Goal: Task Accomplishment & Management: Use online tool/utility

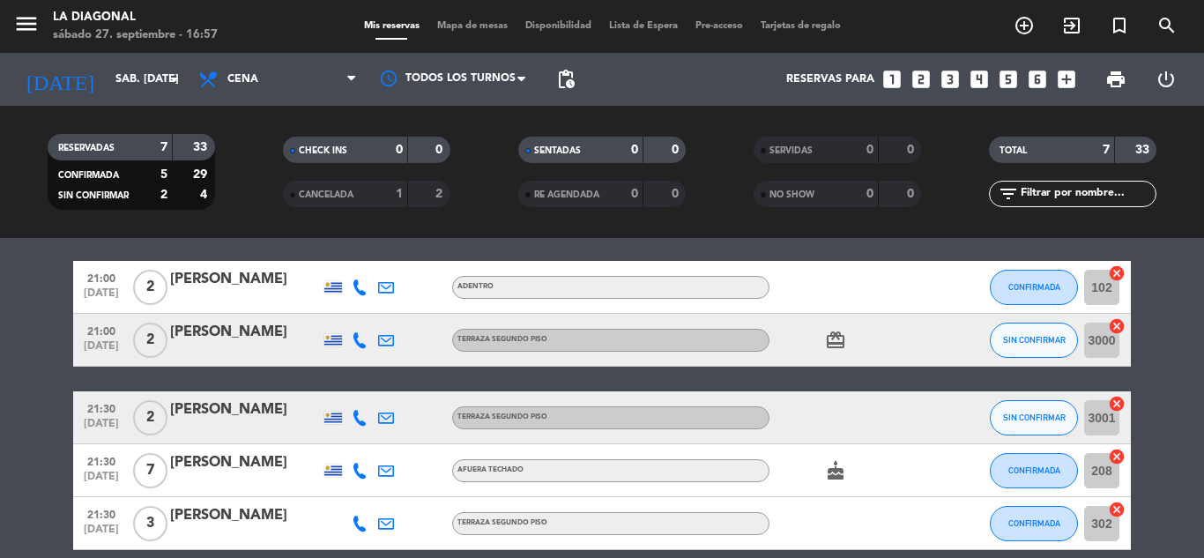
scroll to position [264, 0]
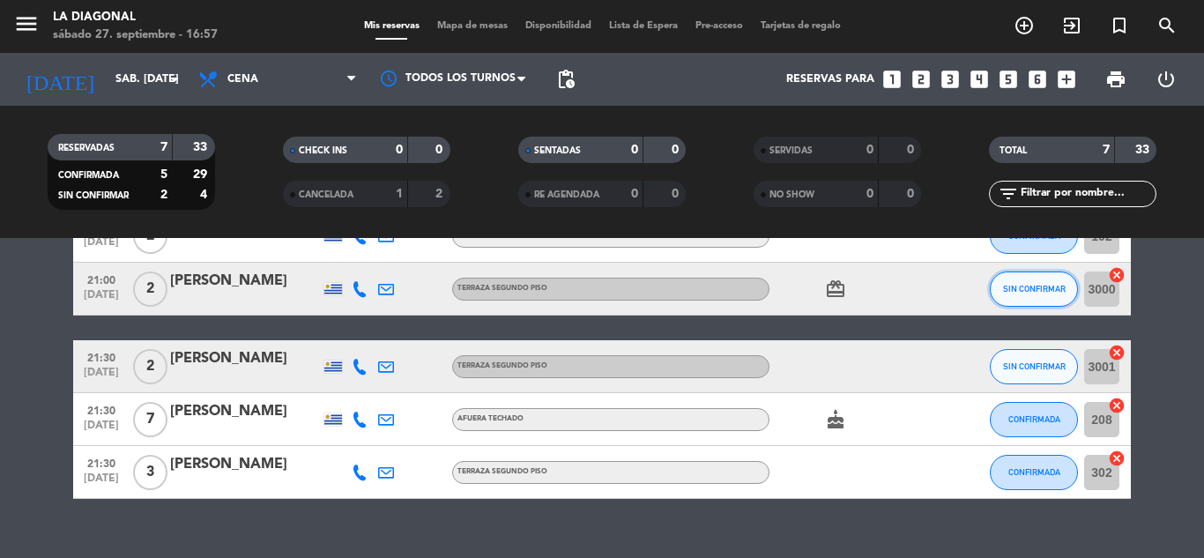
click at [1040, 288] on span "SIN CONFIRMAR" at bounding box center [1034, 289] width 63 height 10
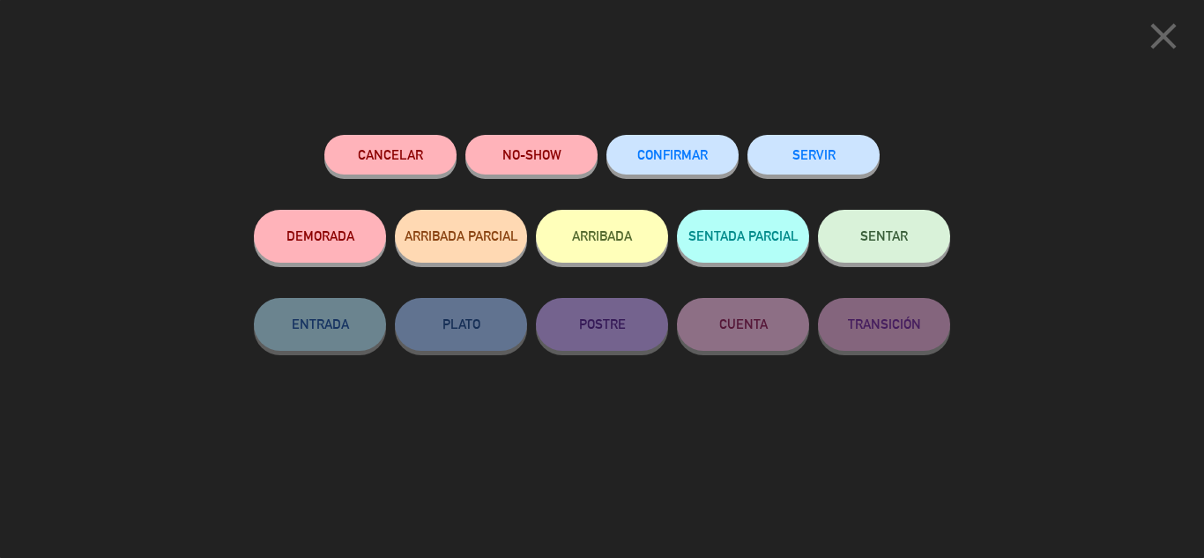
click at [665, 161] on span "CONFIRMAR" at bounding box center [672, 154] width 71 height 15
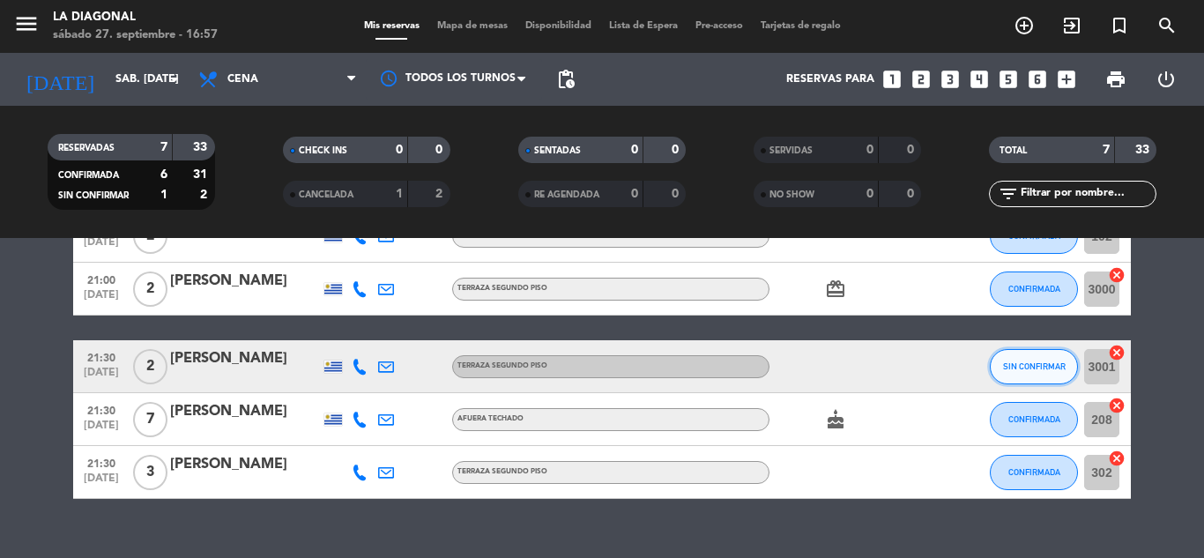
click at [1029, 372] on button "SIN CONFIRMAR" at bounding box center [1034, 366] width 88 height 35
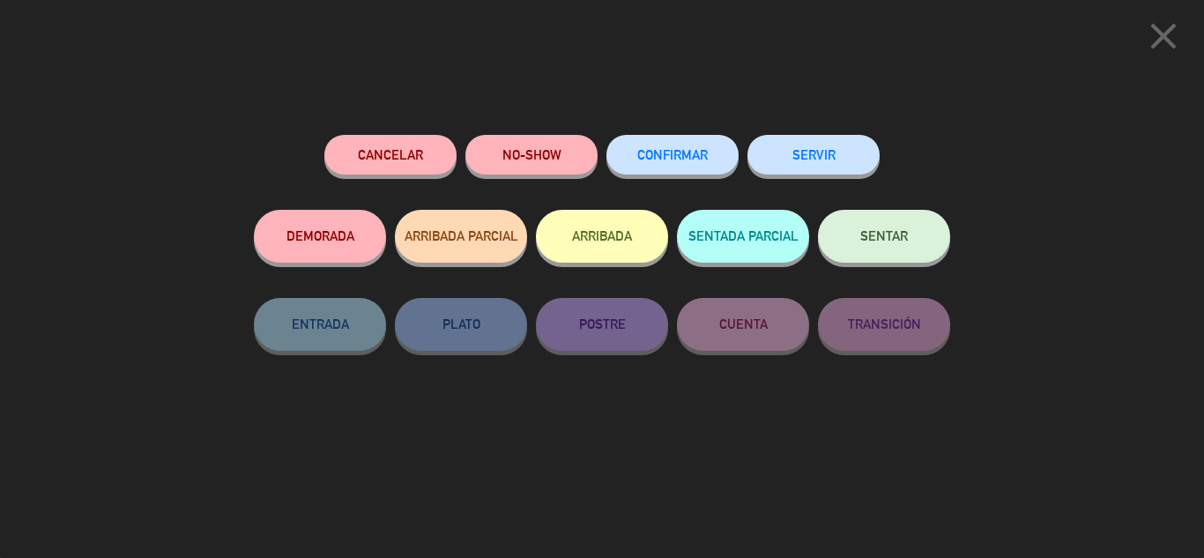
click at [676, 155] on span "CONFIRMAR" at bounding box center [672, 154] width 71 height 15
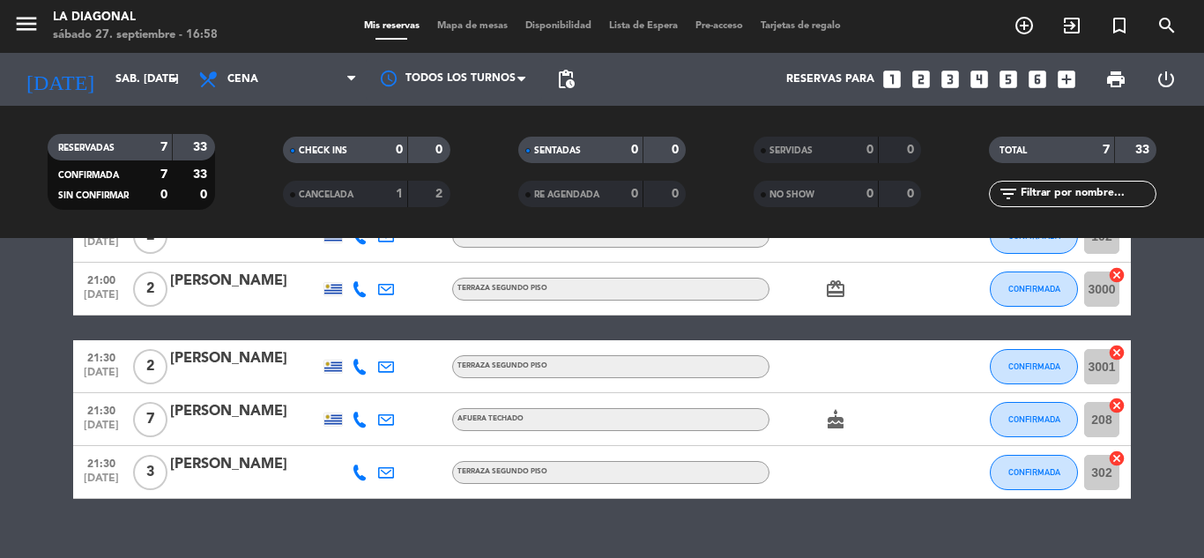
click at [491, 26] on span "Mapa de mesas" at bounding box center [472, 26] width 88 height 10
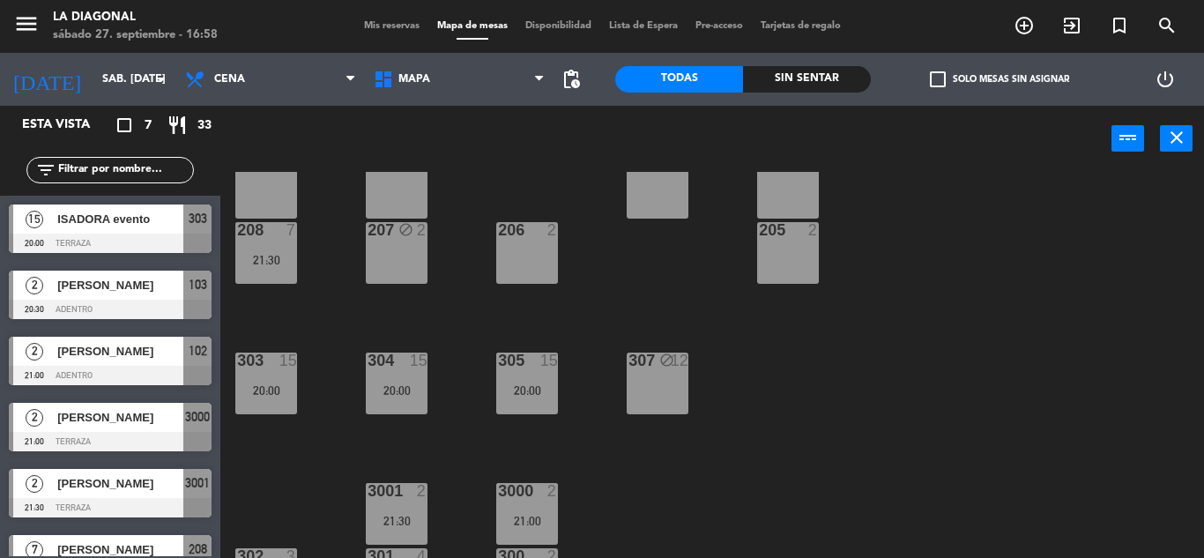
scroll to position [424, 0]
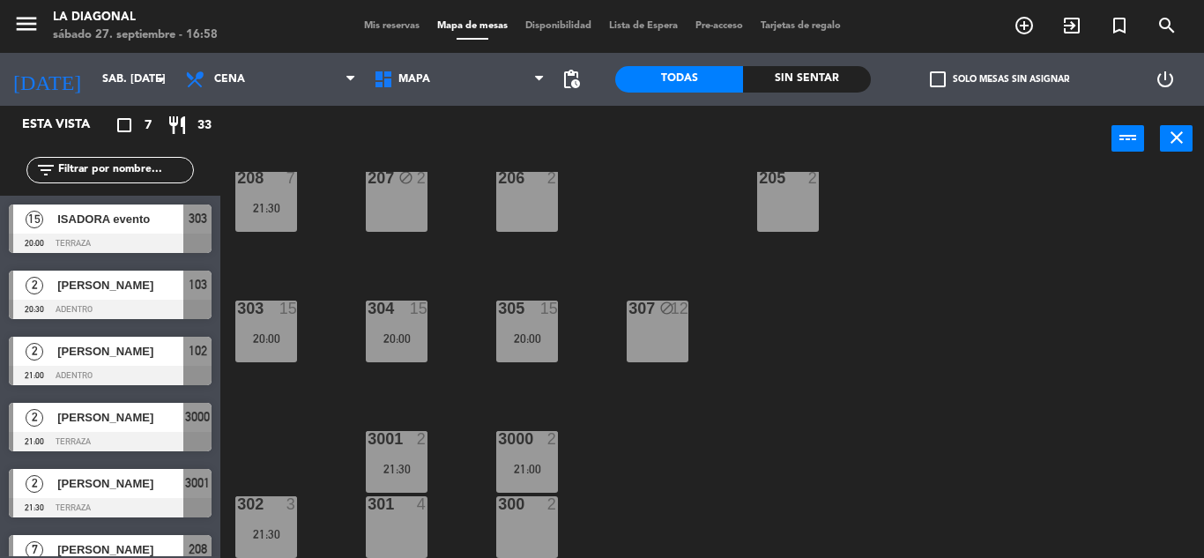
click at [390, 27] on span "Mis reservas" at bounding box center [391, 26] width 73 height 10
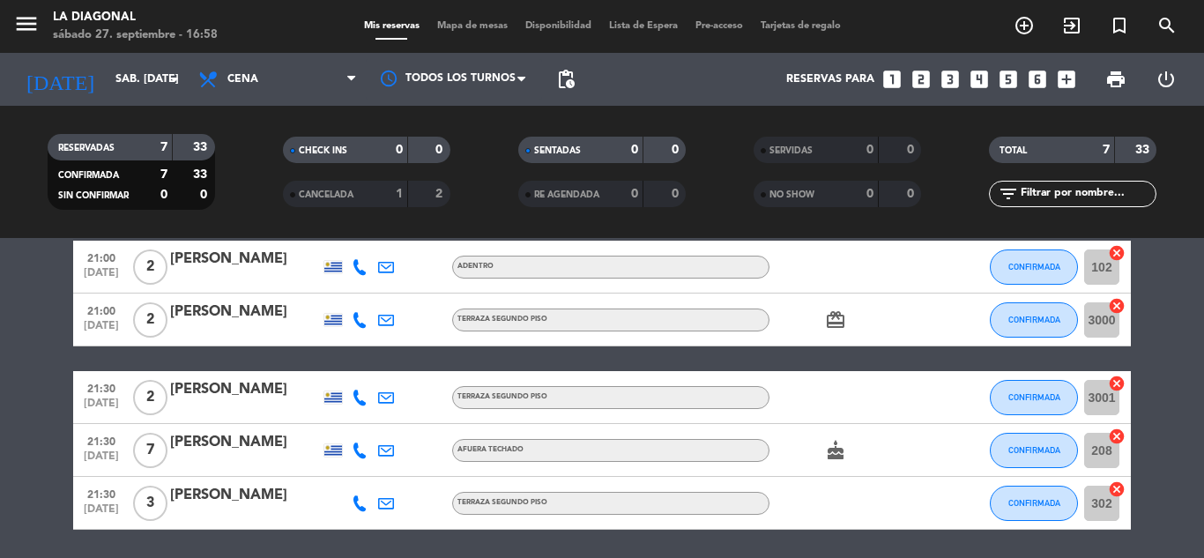
scroll to position [264, 0]
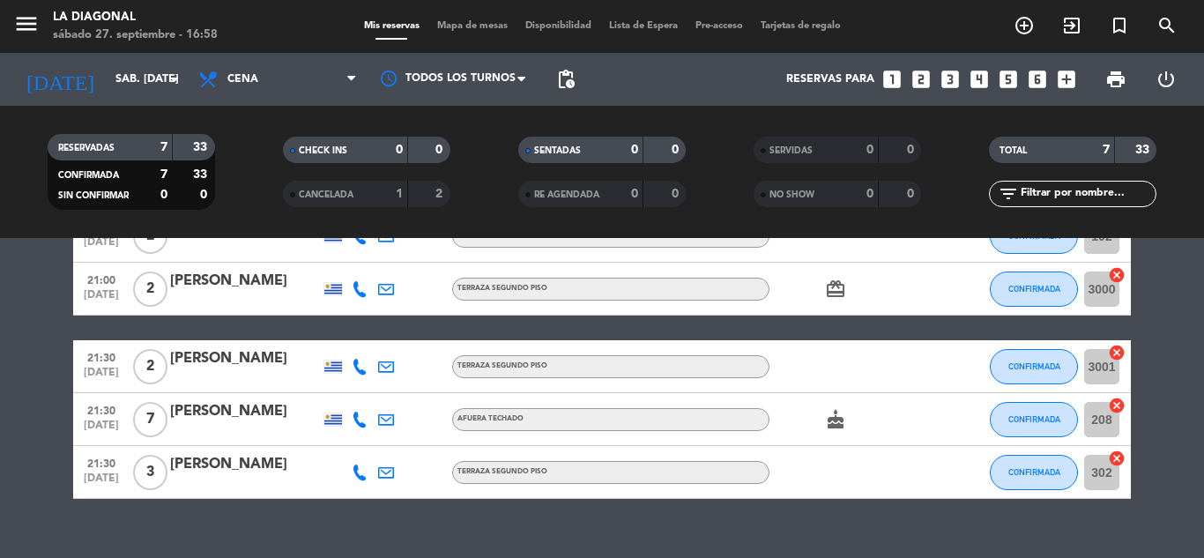
click at [1097, 474] on input "302" at bounding box center [1101, 472] width 35 height 35
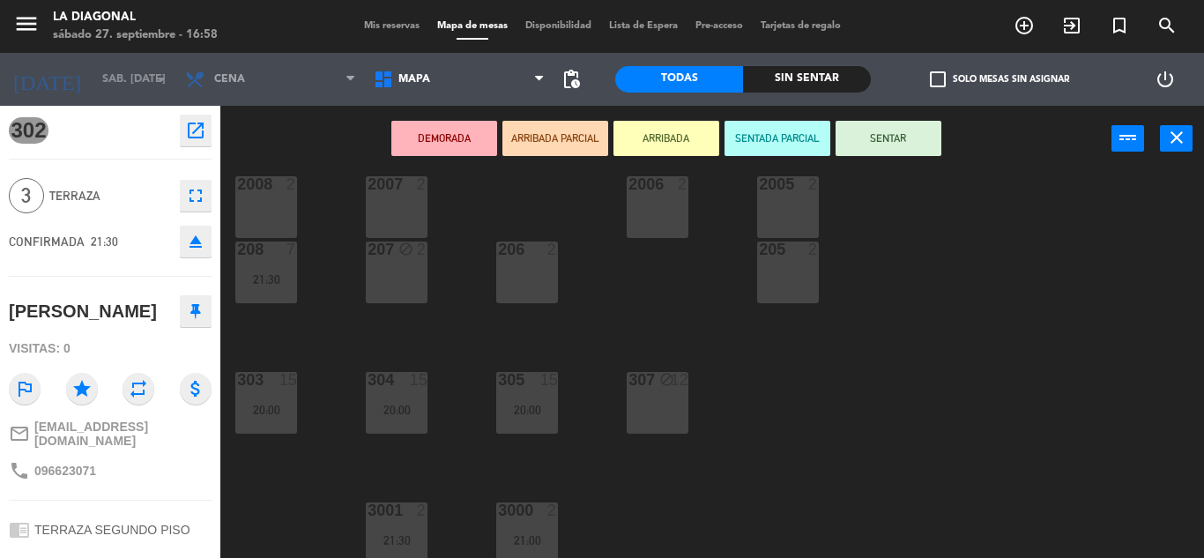
scroll to position [424, 0]
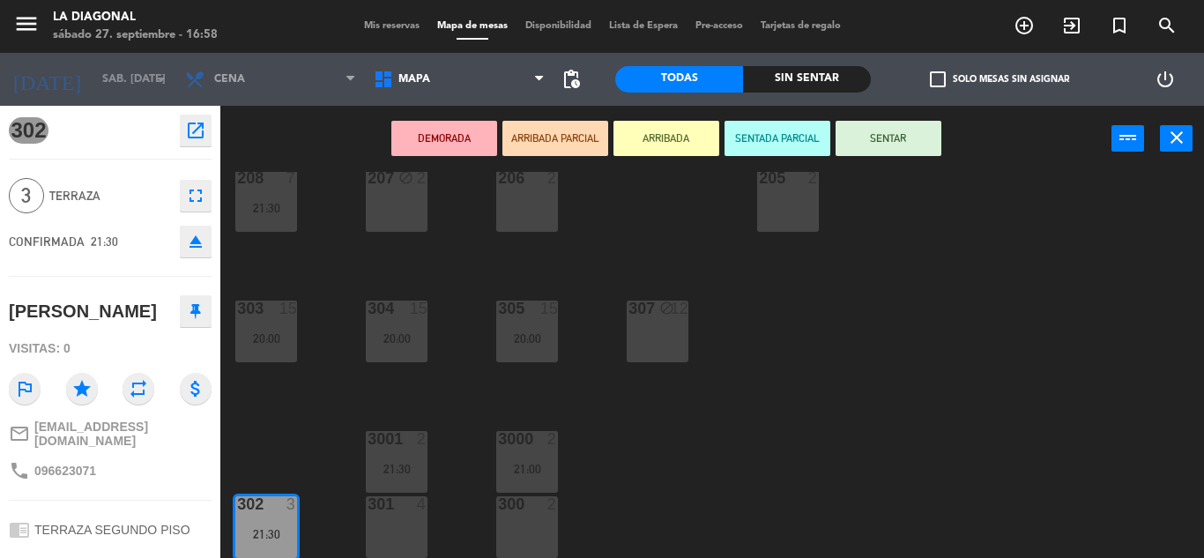
click at [392, 527] on div "301 4" at bounding box center [397, 527] width 62 height 62
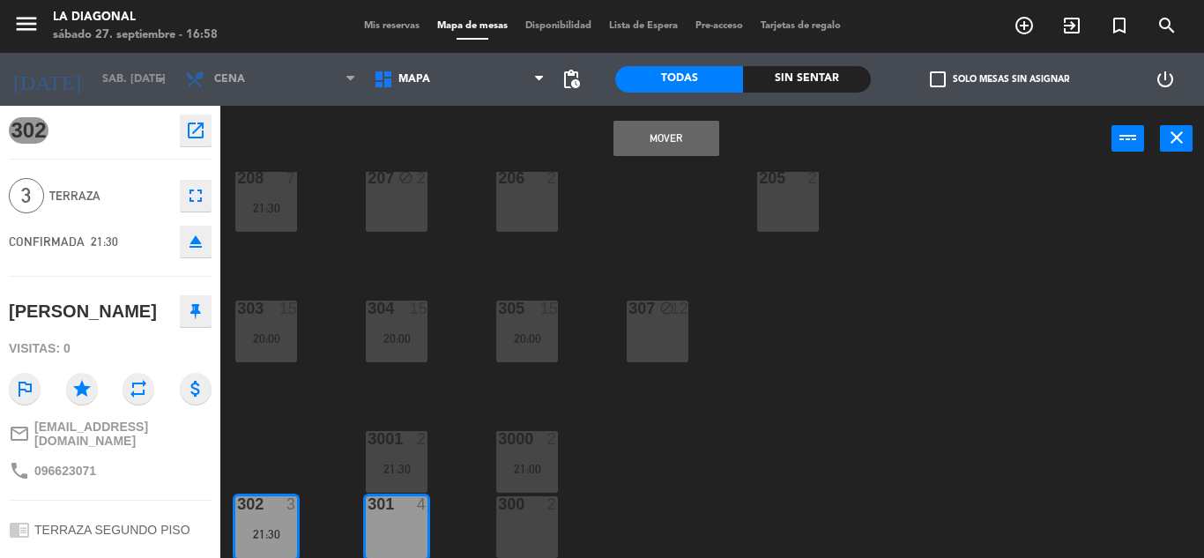
click at [672, 137] on button "Mover" at bounding box center [666, 138] width 106 height 35
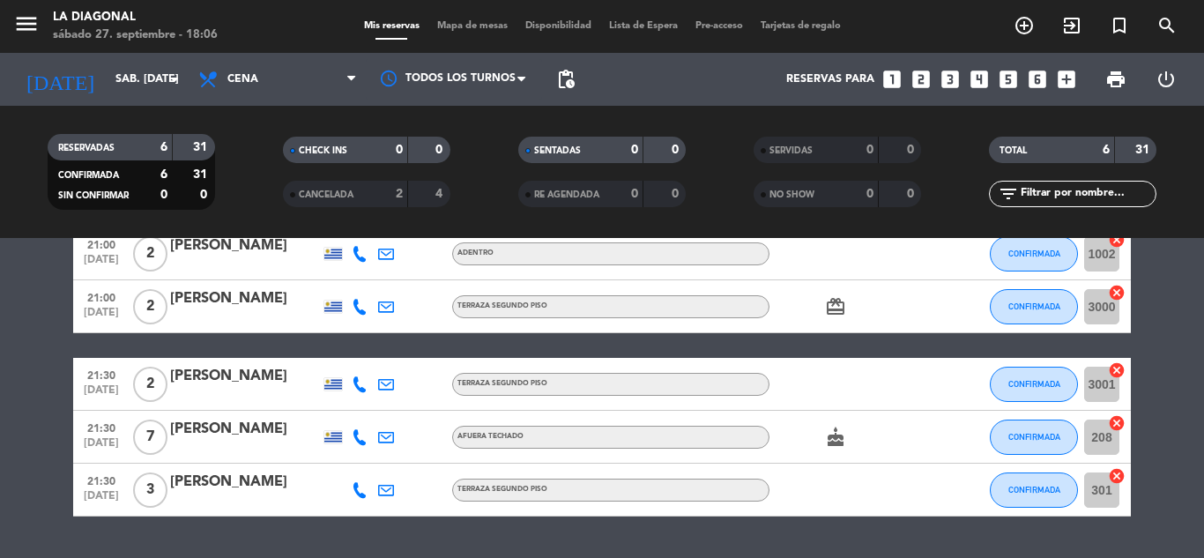
scroll to position [216, 0]
